Goal: Task Accomplishment & Management: Manage account settings

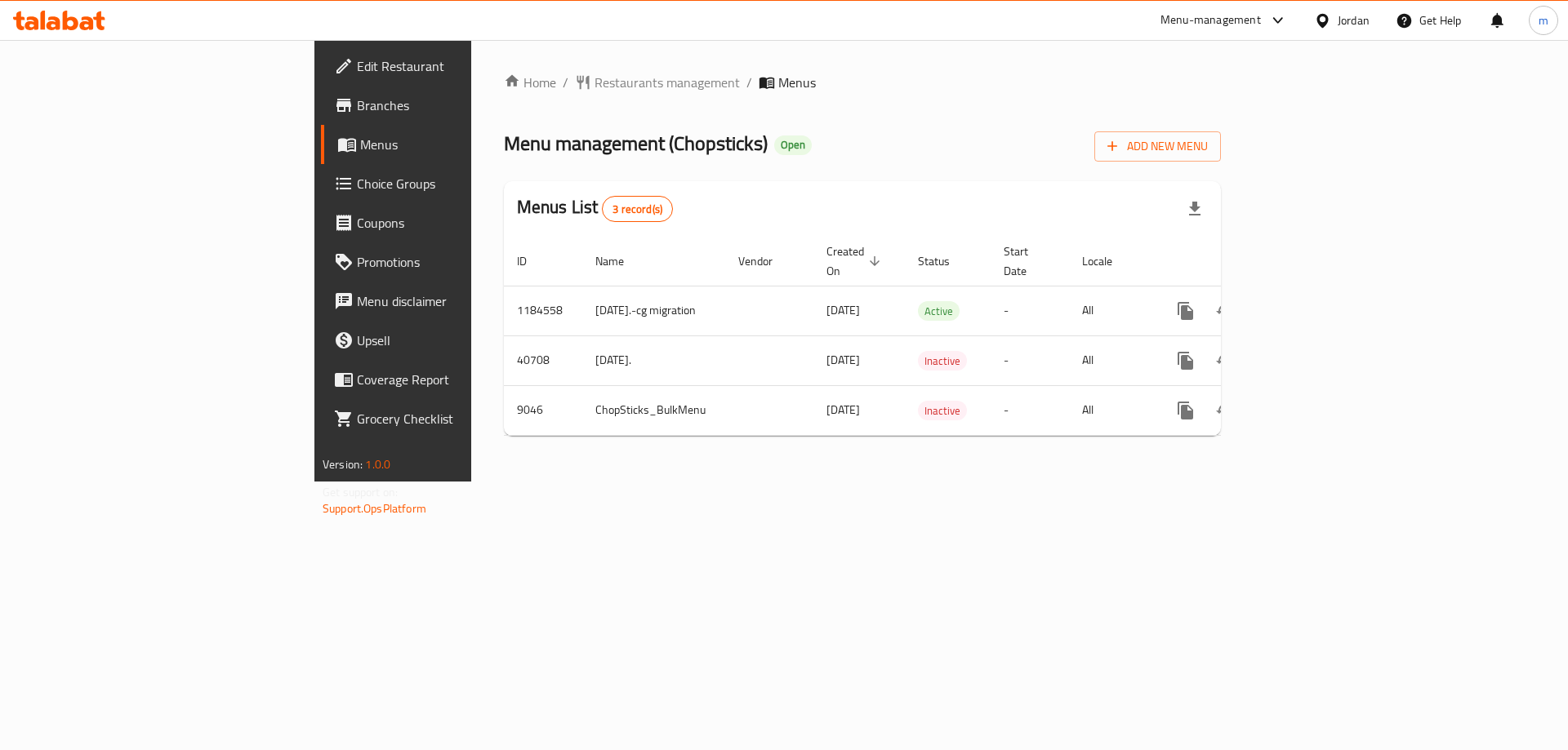
click at [356, 180] on span "Choice Groups" at bounding box center [460, 183] width 206 height 20
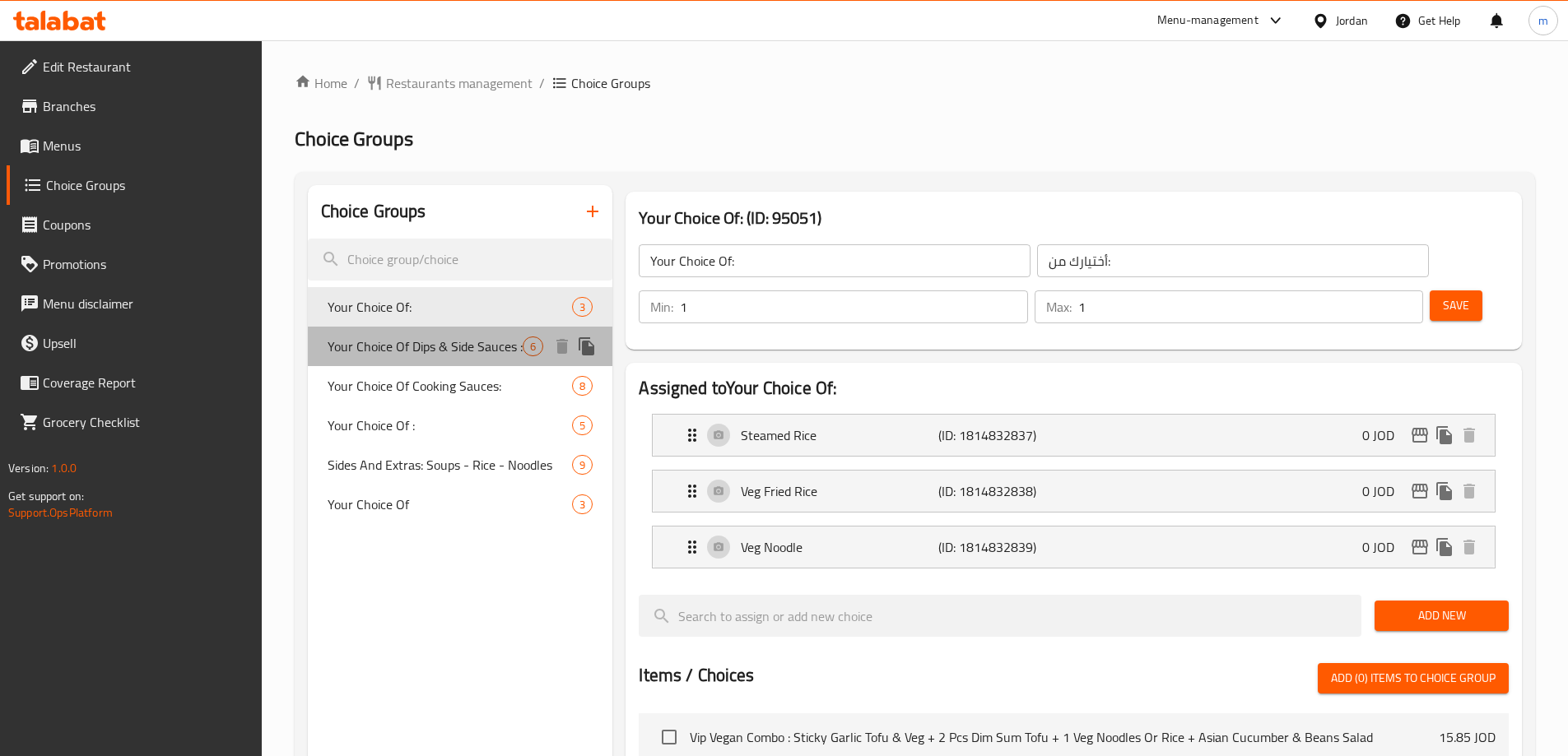
click at [463, 344] on span "Your Choice Of Dips & Side Sauces :" at bounding box center [425, 346] width 196 height 20
type input "Your Choice Of Dips & Side Sauces :"
type input "اختيارك من [DEMOGRAPHIC_DATA] والغموس:"
type input "0"
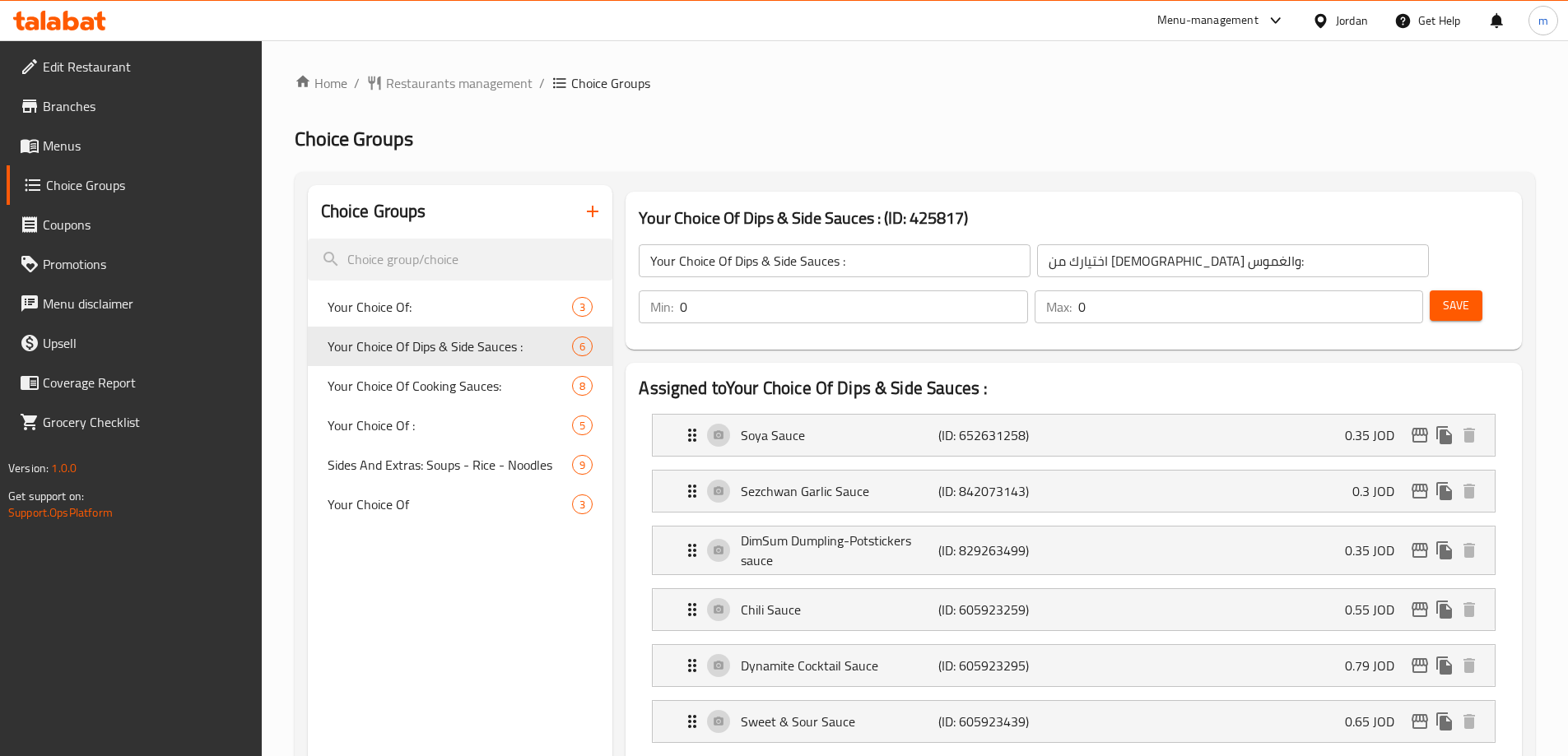
click at [1373, 23] on div "Jordan" at bounding box center [1339, 21] width 82 height 40
click at [1307, 23] on div "Jordan" at bounding box center [1339, 21] width 82 height 40
click at [1370, 23] on div "Jordan" at bounding box center [1339, 21] width 82 height 40
click at [1345, 19] on div "Jordan" at bounding box center [1352, 20] width 32 height 18
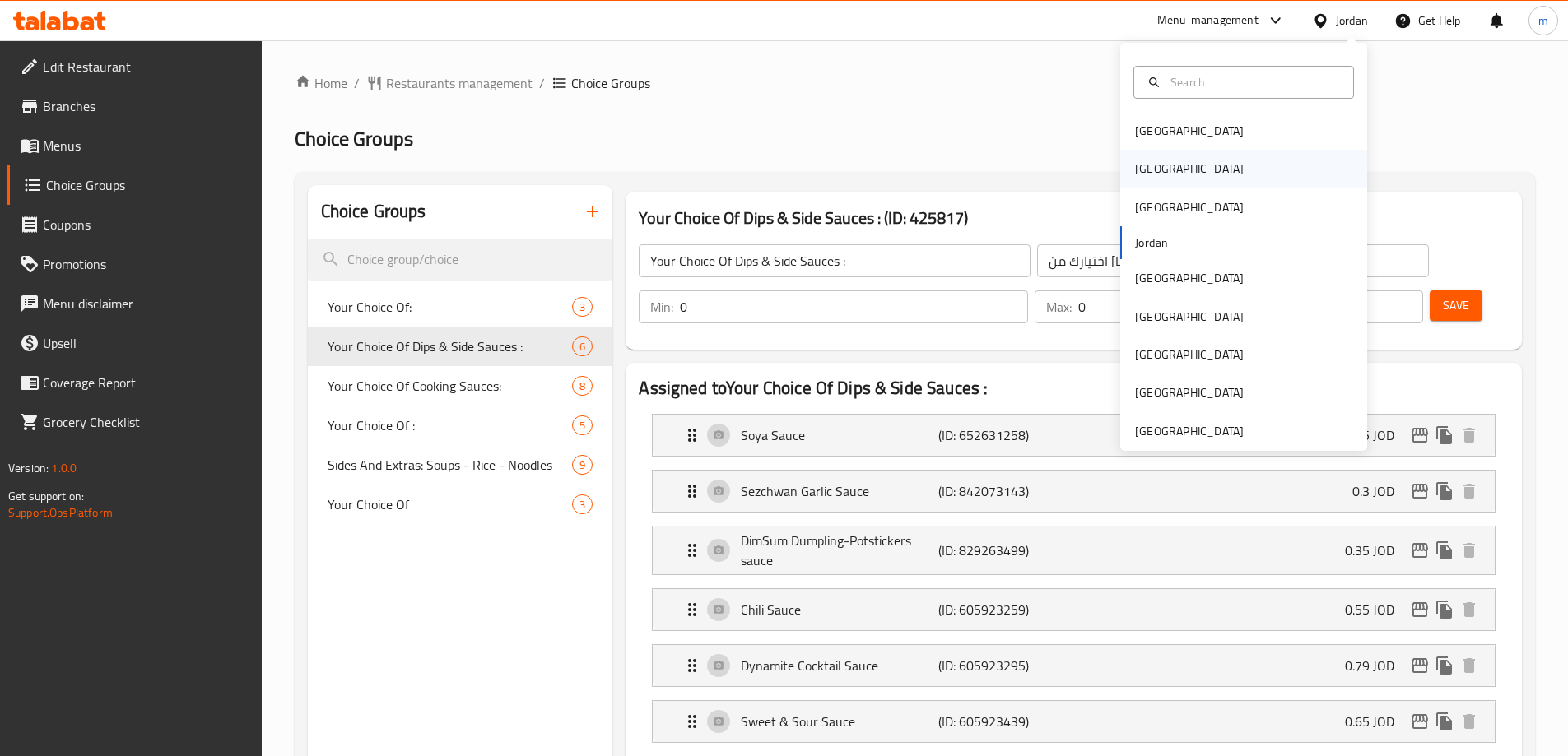
click at [1188, 168] on div "[GEOGRAPHIC_DATA]" at bounding box center [1243, 168] width 247 height 38
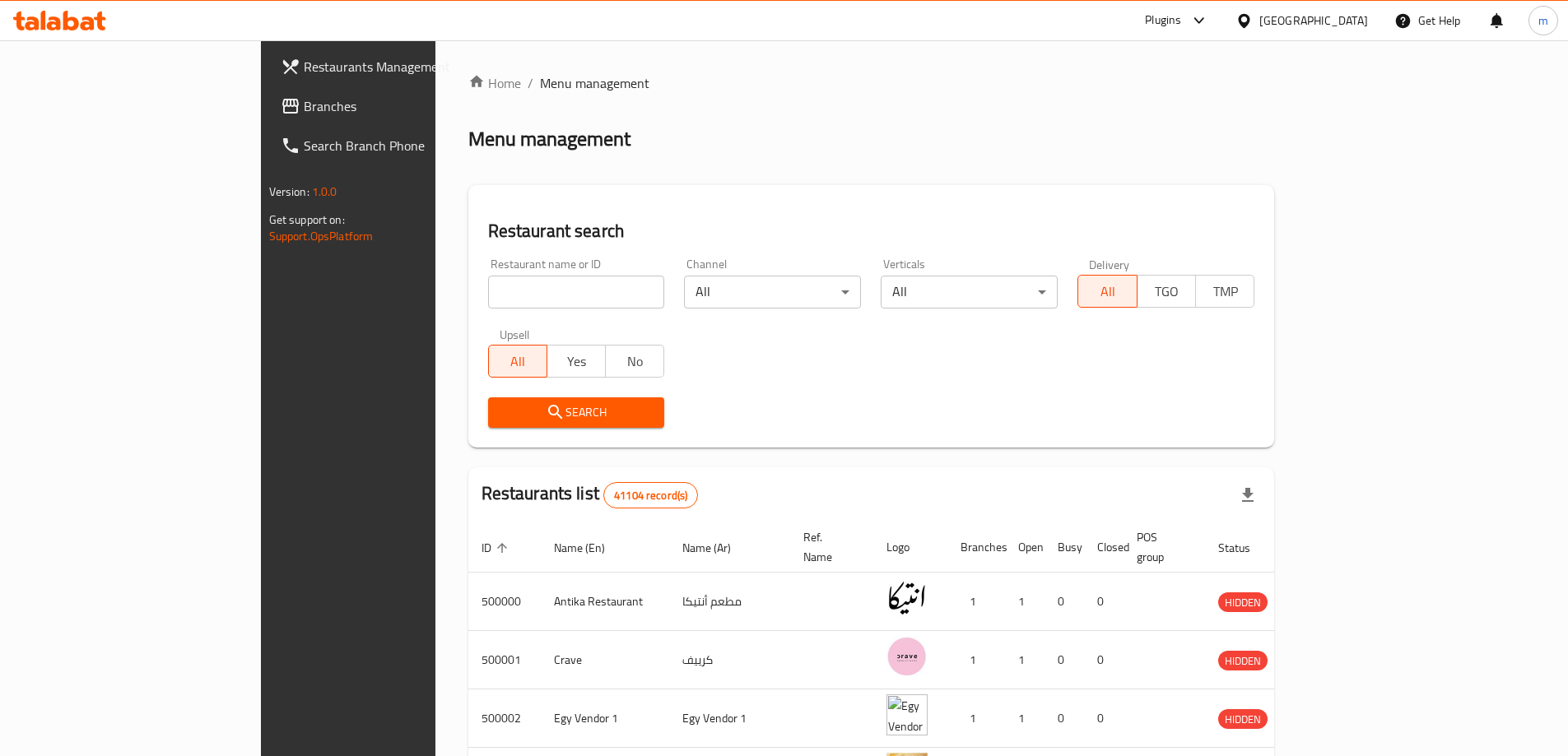
click at [267, 122] on link "Branches" at bounding box center [395, 106] width 255 height 40
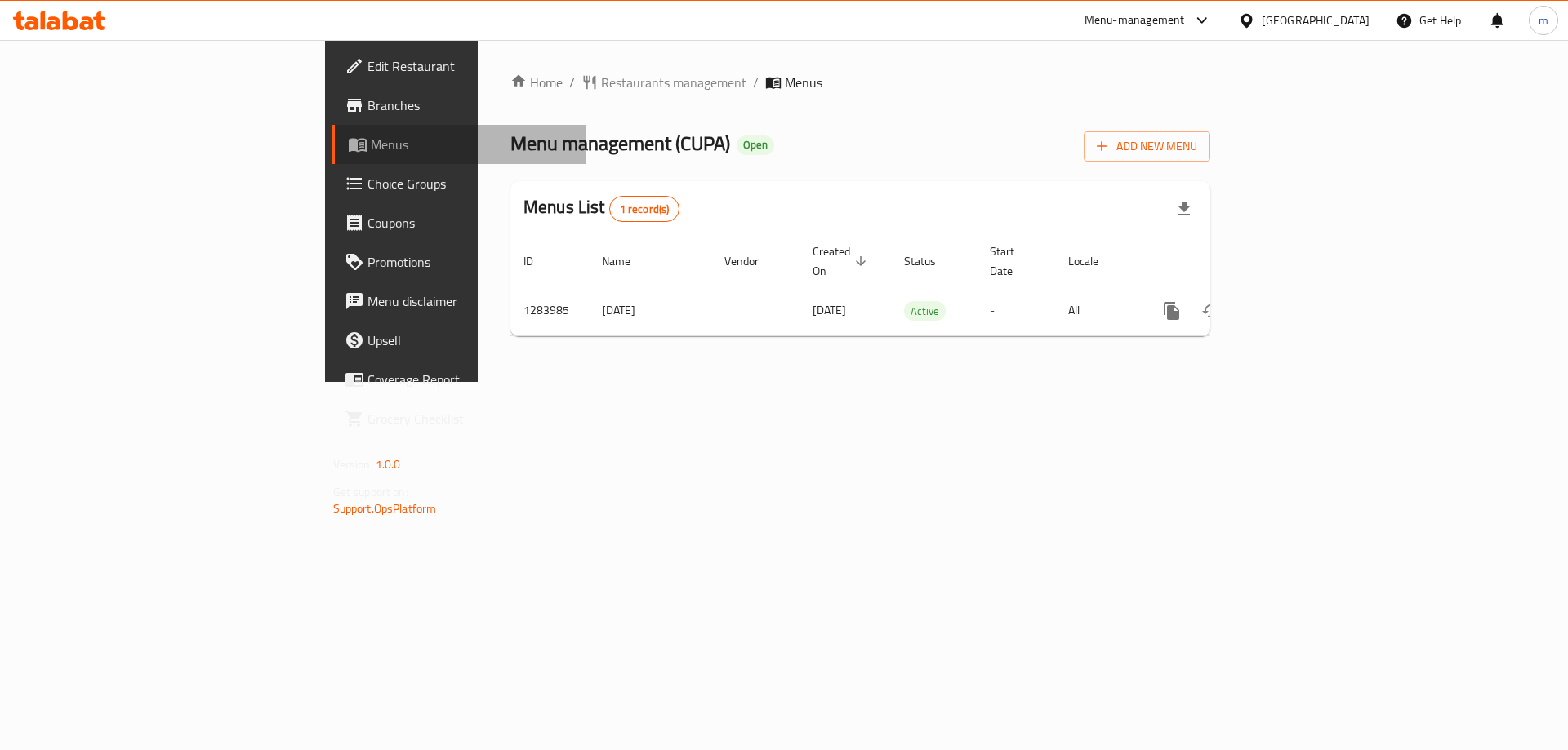
click at [331, 160] on link "Menus" at bounding box center [459, 144] width 256 height 39
click at [368, 187] on span "Choice Groups" at bounding box center [471, 183] width 206 height 20
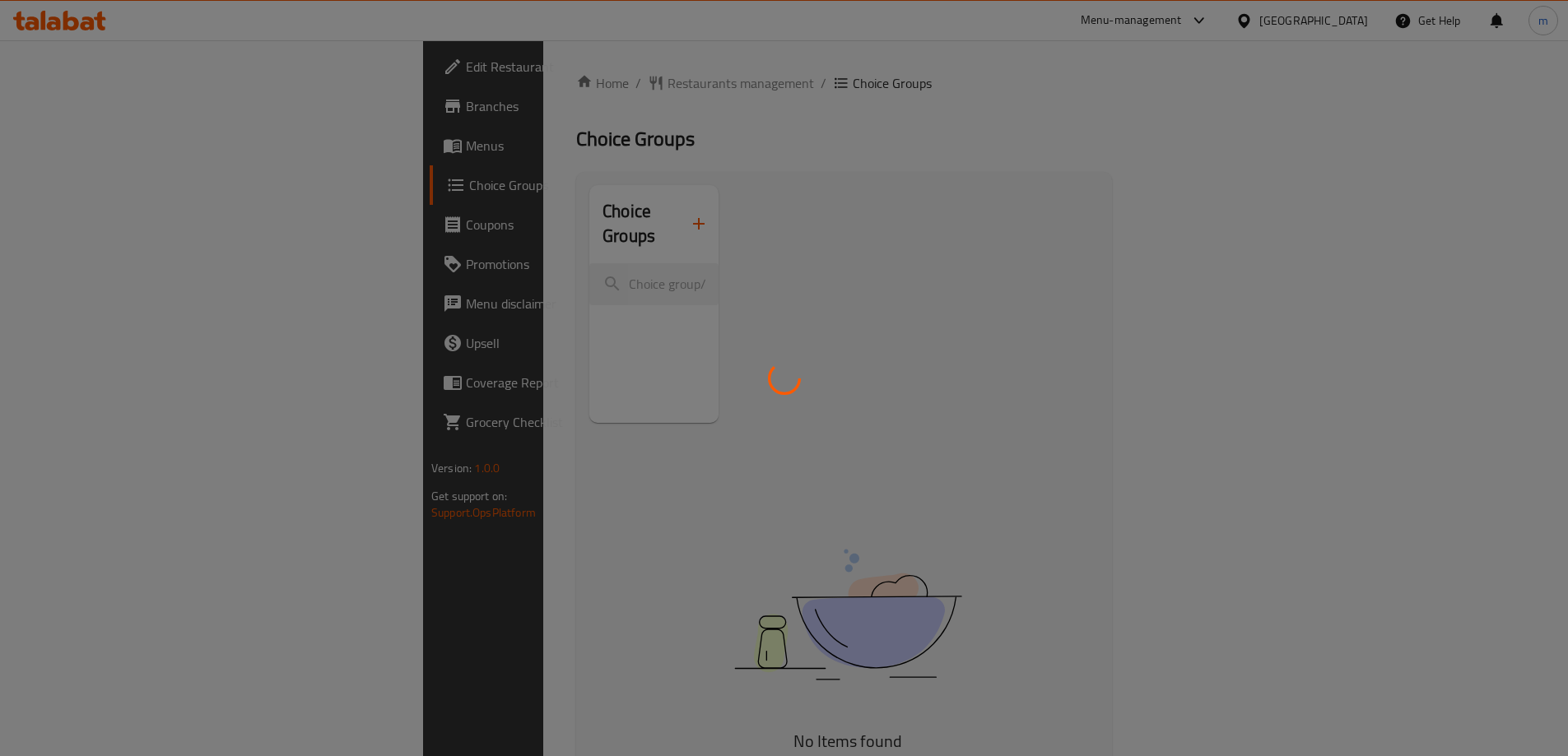
click at [112, 157] on div at bounding box center [784, 378] width 1568 height 756
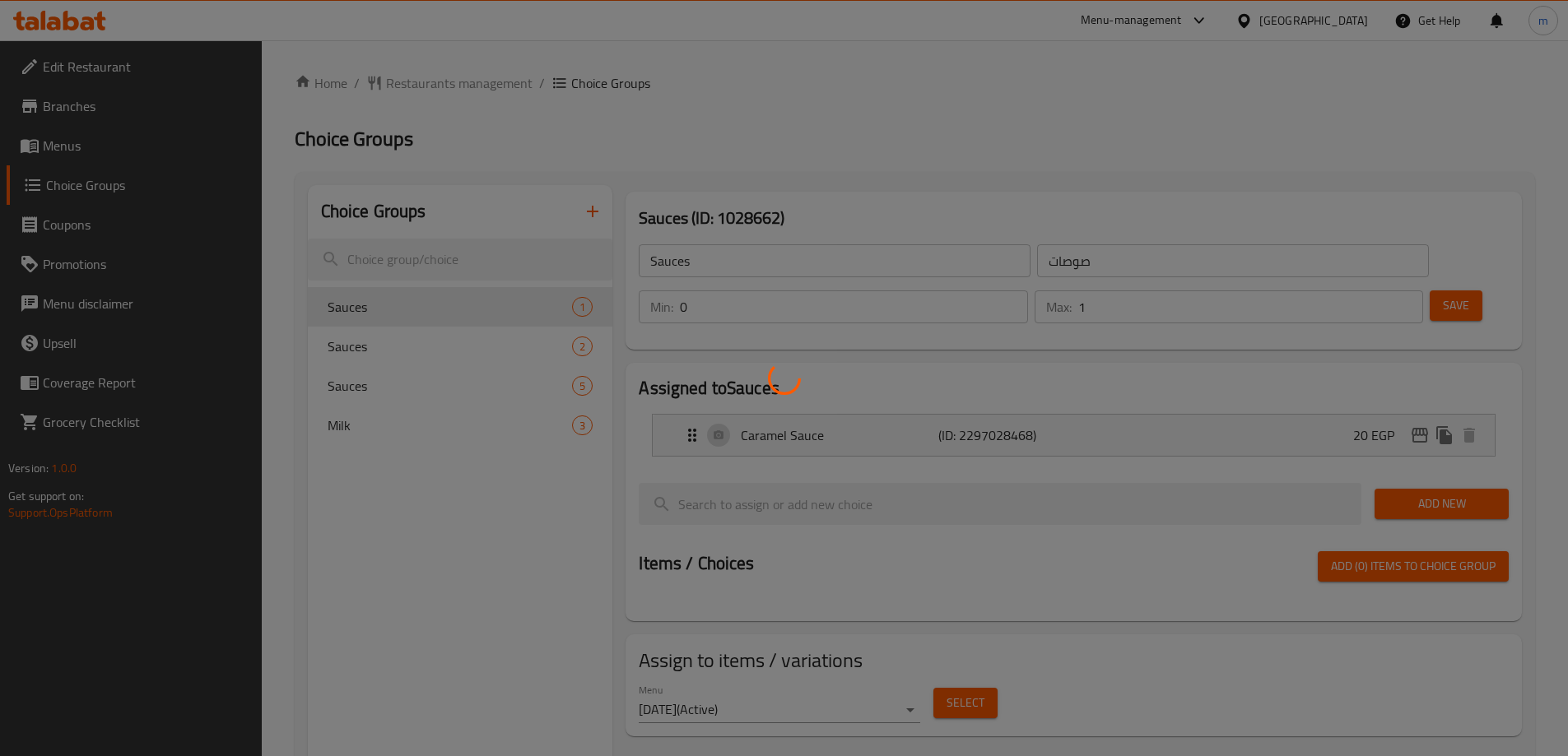
click at [112, 194] on div at bounding box center [784, 378] width 1568 height 756
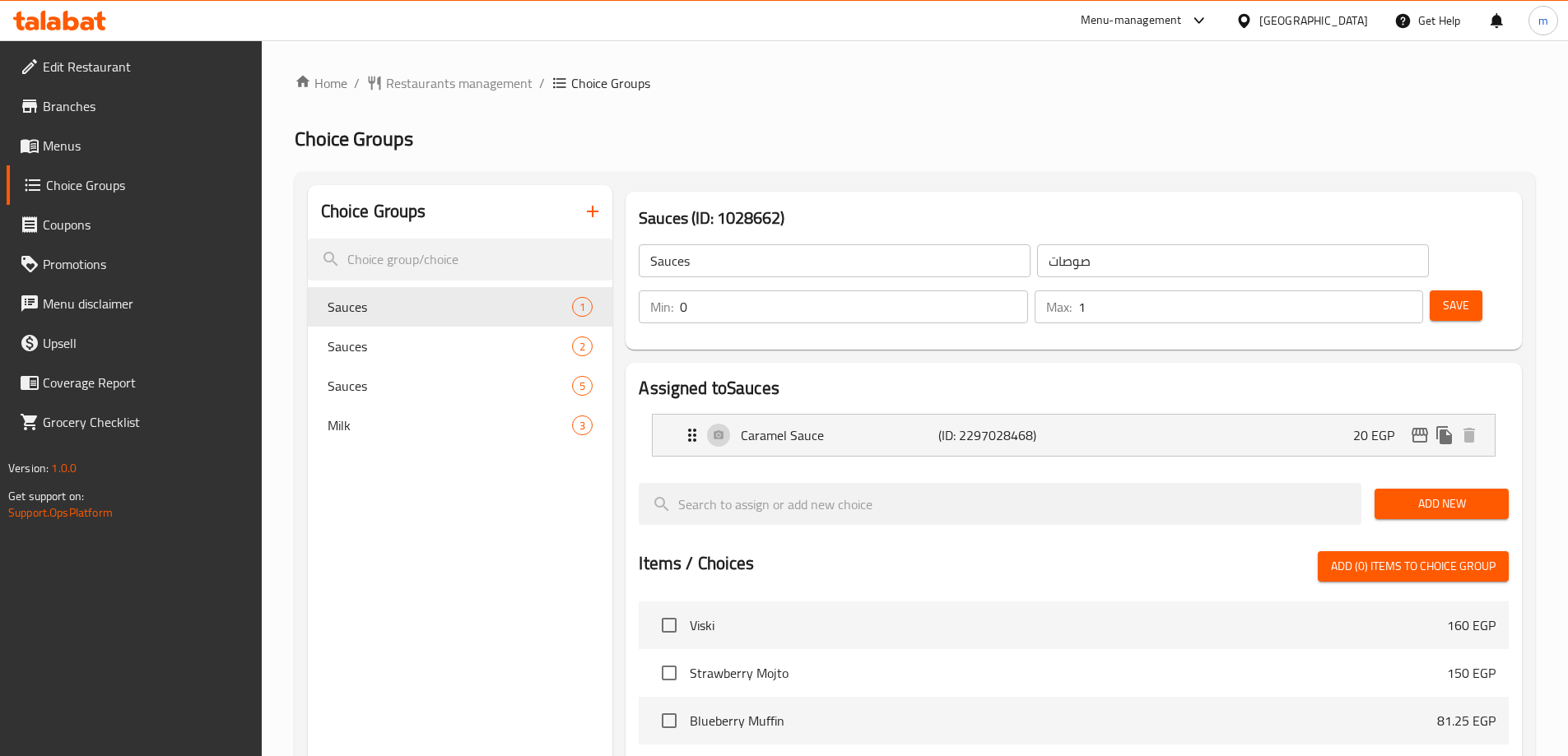
click at [102, 200] on link "Choice Groups" at bounding box center [134, 185] width 255 height 40
drag, startPoint x: 103, startPoint y: 188, endPoint x: 200, endPoint y: 200, distance: 97.7
click at [104, 188] on span "Choice Groups" at bounding box center [147, 184] width 202 height 20
click at [403, 385] on span "Sauces" at bounding box center [425, 386] width 196 height 20
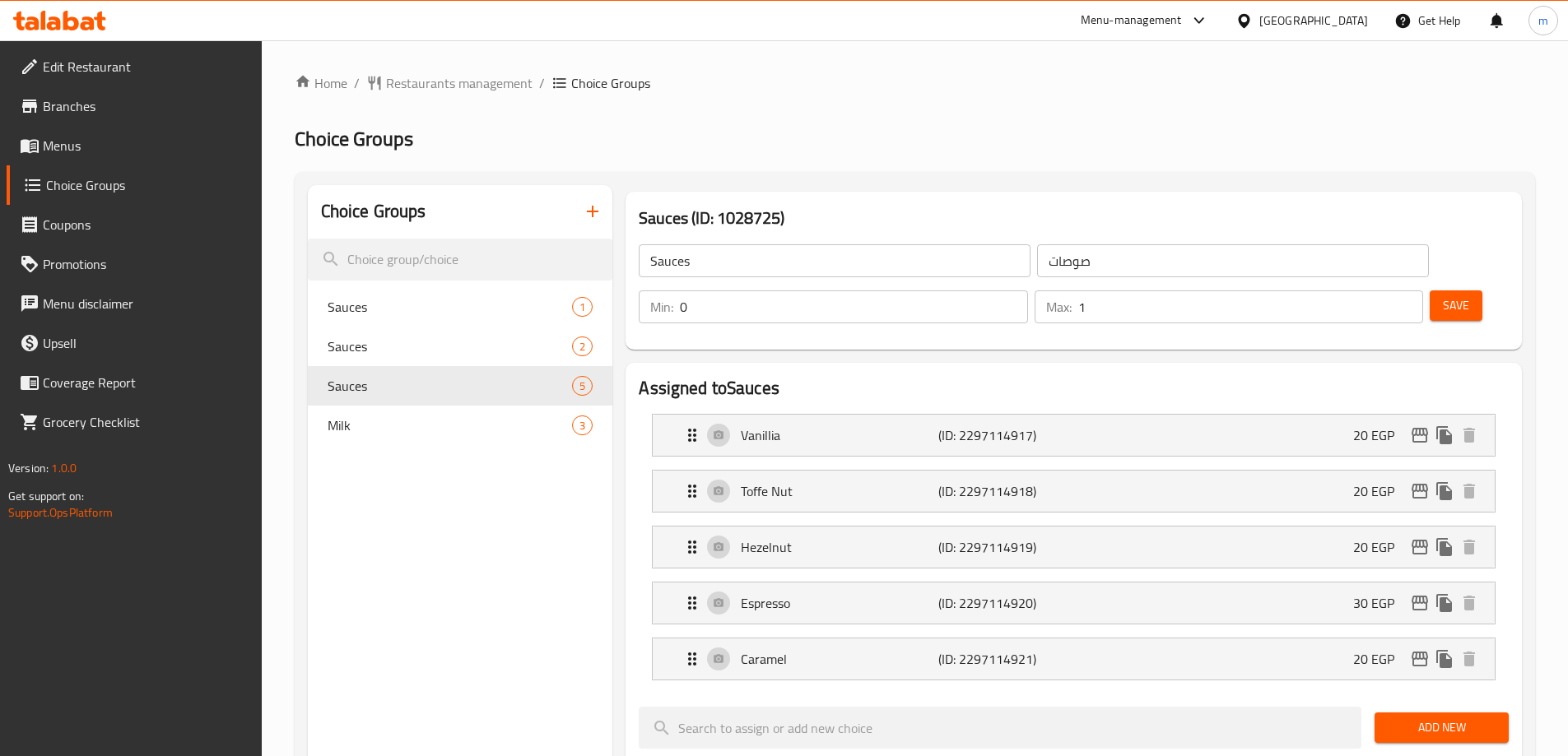
click at [919, 137] on h2 "Choice Groups" at bounding box center [915, 139] width 1240 height 26
click at [474, 79] on span "Restaurants management" at bounding box center [458, 82] width 146 height 20
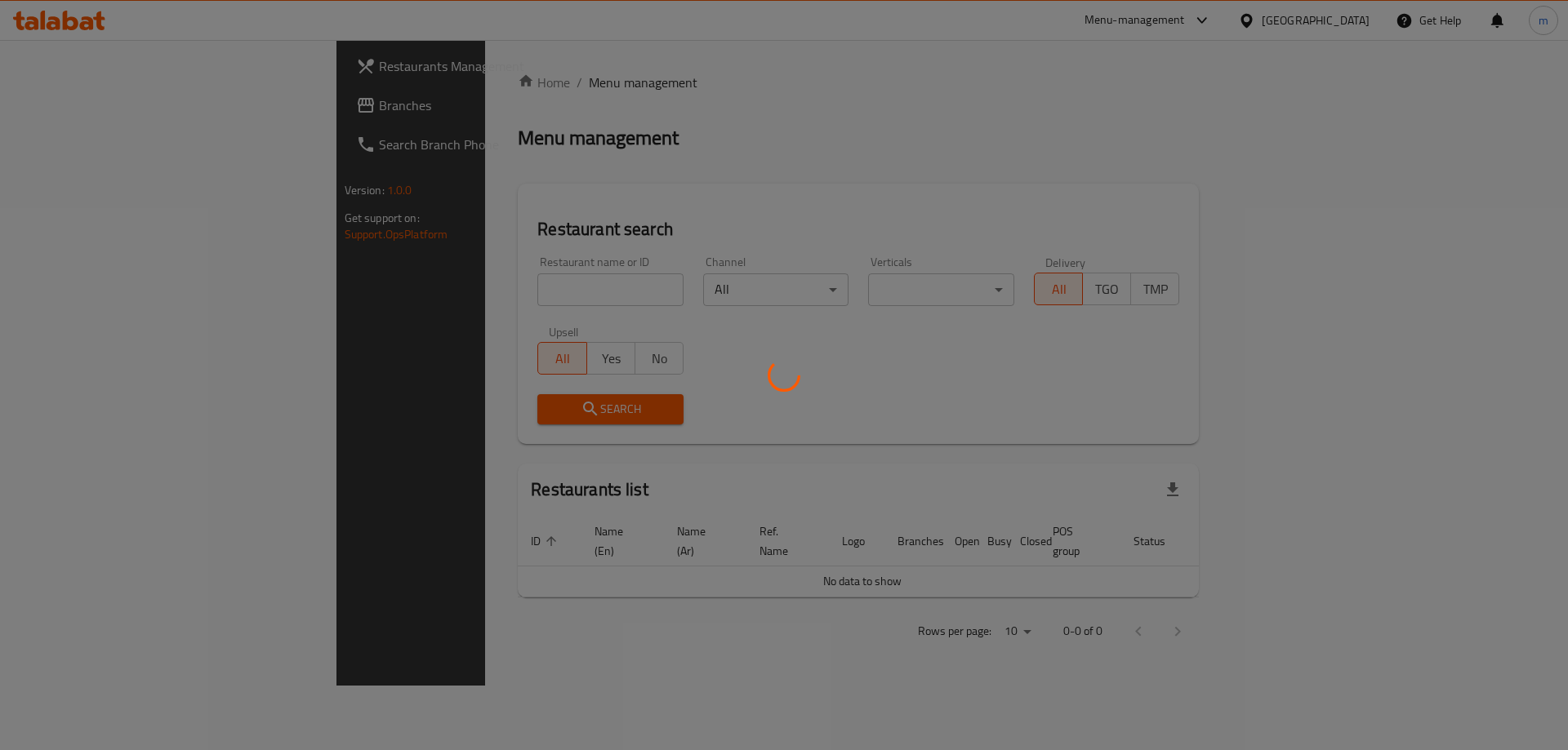
click at [98, 104] on div at bounding box center [784, 375] width 1568 height 750
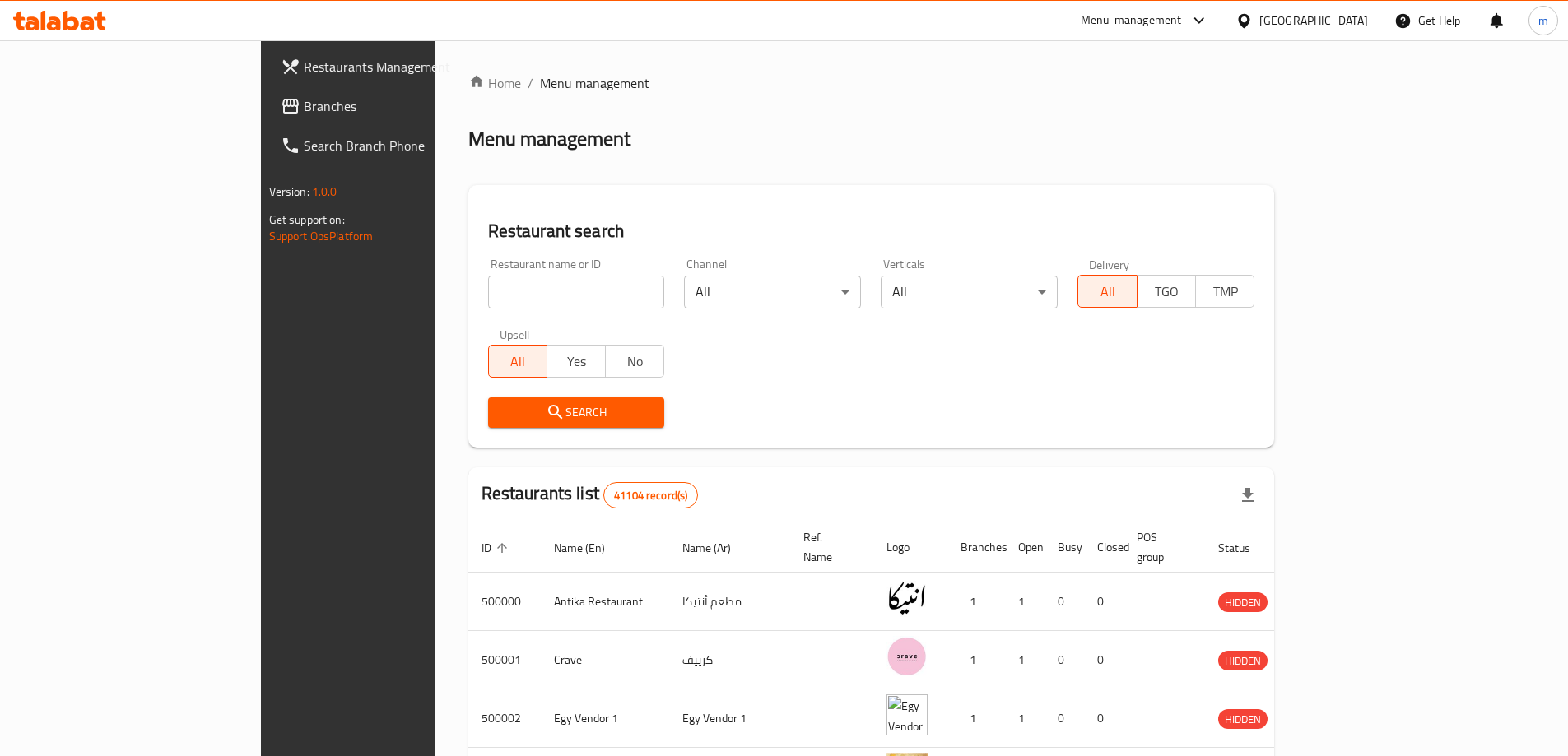
click at [488, 282] on input "search" at bounding box center [576, 292] width 177 height 33
click at [303, 114] on span "Branches" at bounding box center [406, 106] width 206 height 20
